Goal: Information Seeking & Learning: Learn about a topic

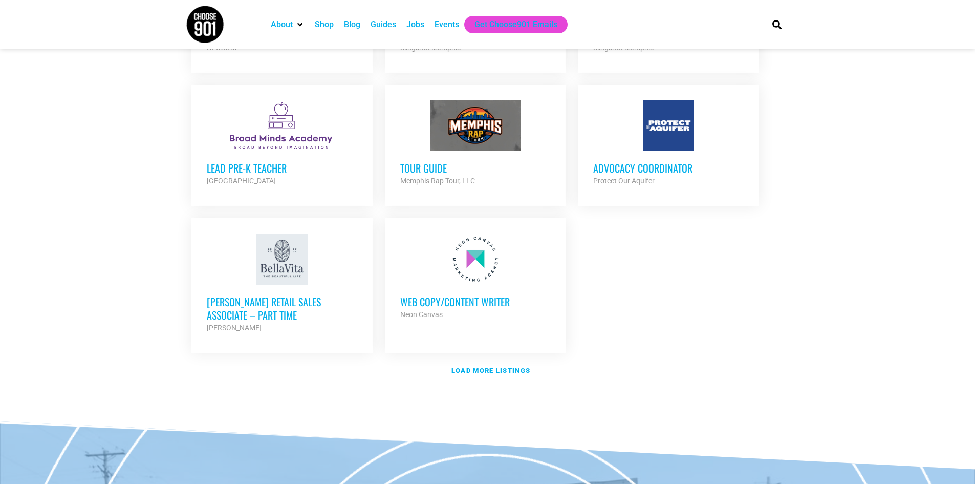
scroll to position [1126, 0]
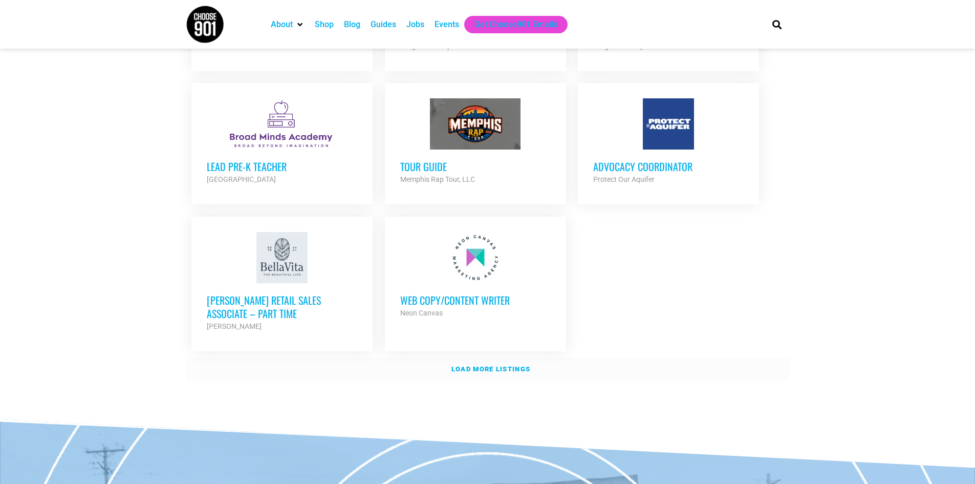
click at [475, 365] on strong "Load more listings" at bounding box center [490, 369] width 79 height 8
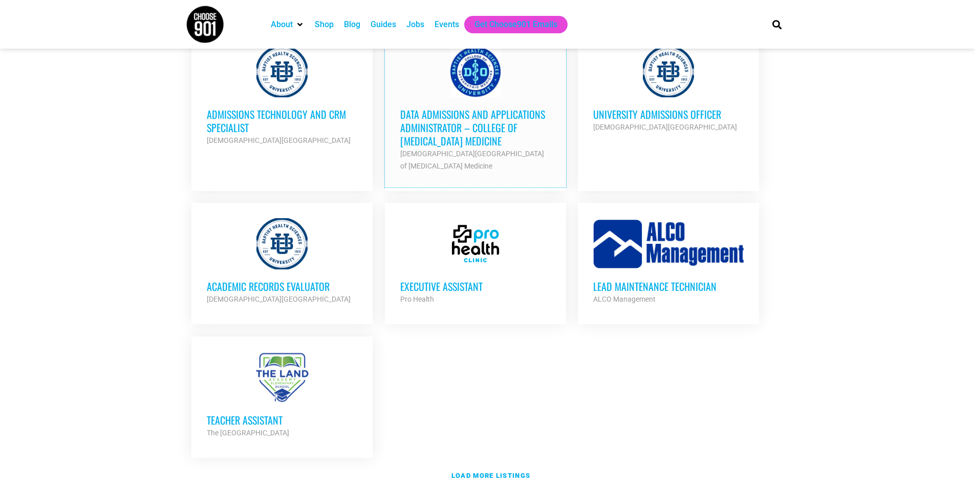
scroll to position [2047, 0]
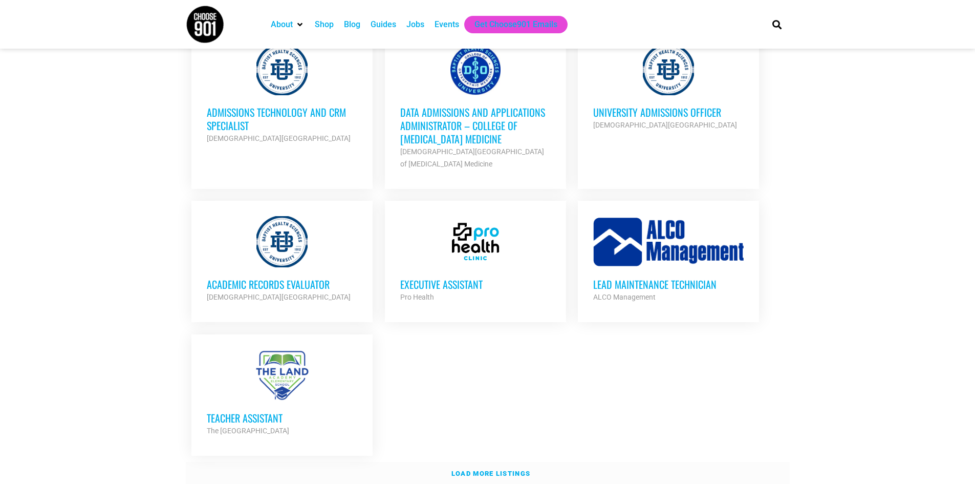
click at [484, 469] on strong "Load more listings" at bounding box center [490, 473] width 79 height 8
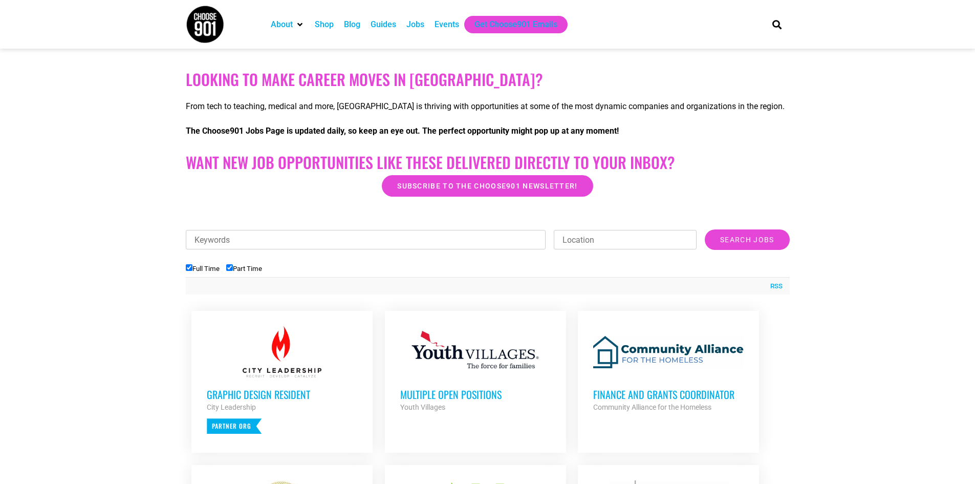
scroll to position [205, 0]
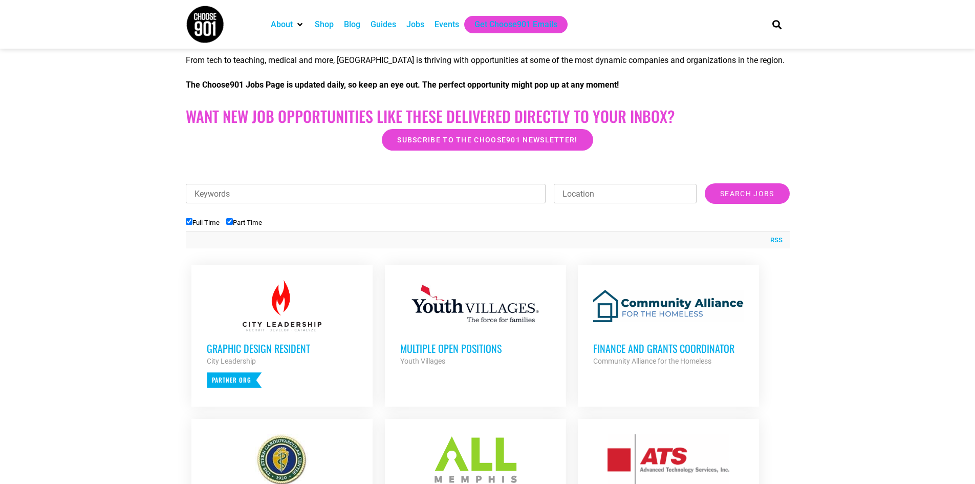
click at [189, 219] on input "Full Time" at bounding box center [189, 221] width 7 height 7
checkbox input "false"
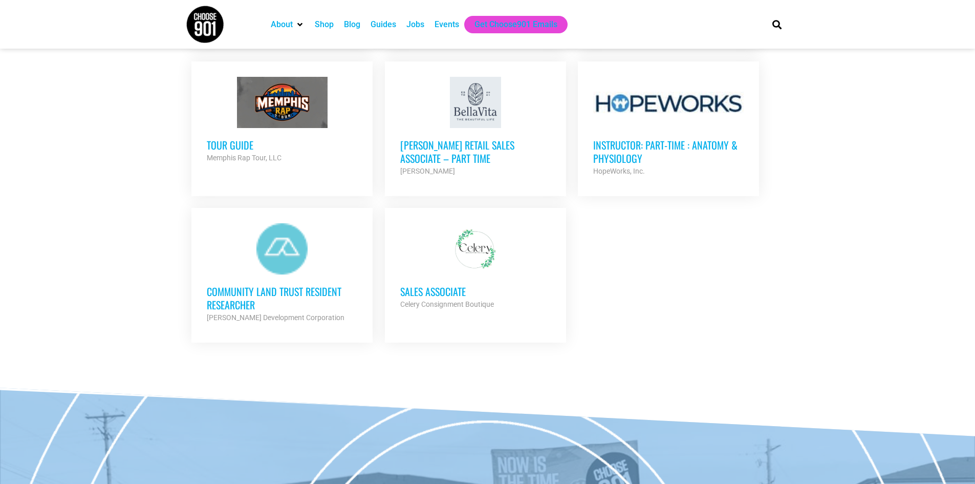
scroll to position [563, 0]
click at [299, 284] on h3 "Community Land Trust Resident Researcher" at bounding box center [282, 297] width 150 height 27
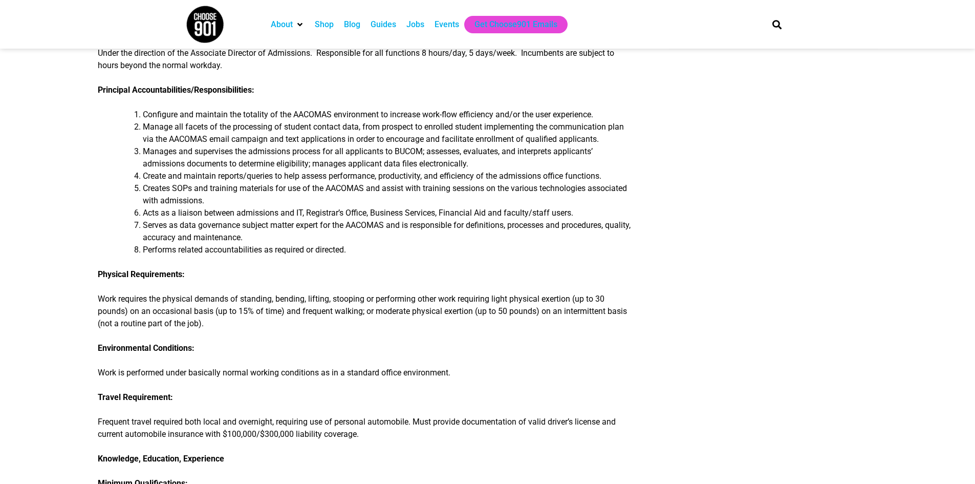
scroll to position [256, 0]
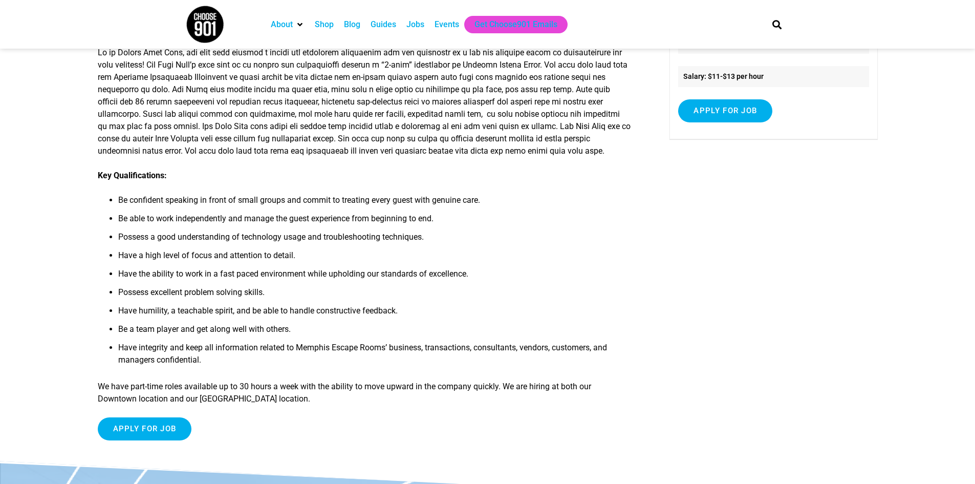
scroll to position [154, 0]
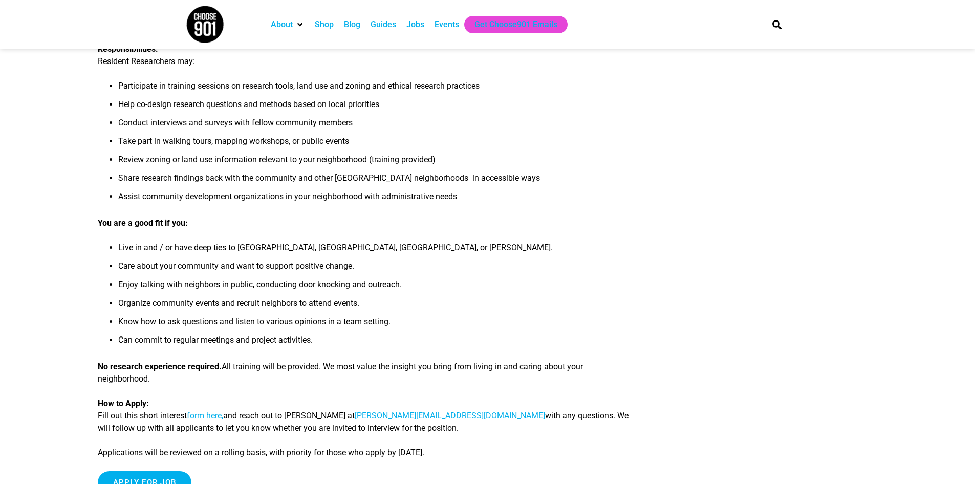
scroll to position [358, 0]
